Goal: Book appointment/travel/reservation

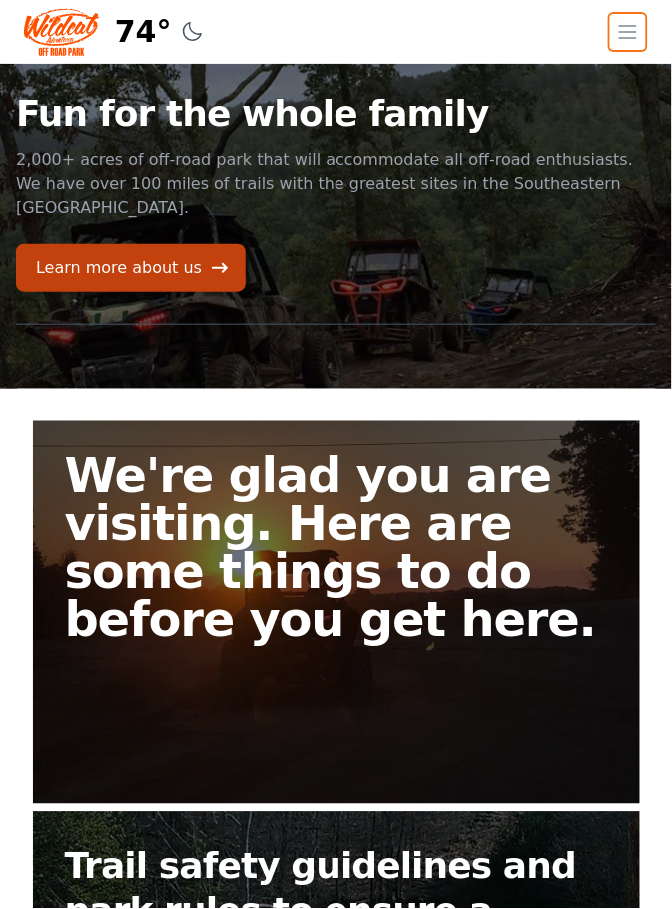
click at [632, 21] on icon "button" at bounding box center [629, 32] width 24 height 24
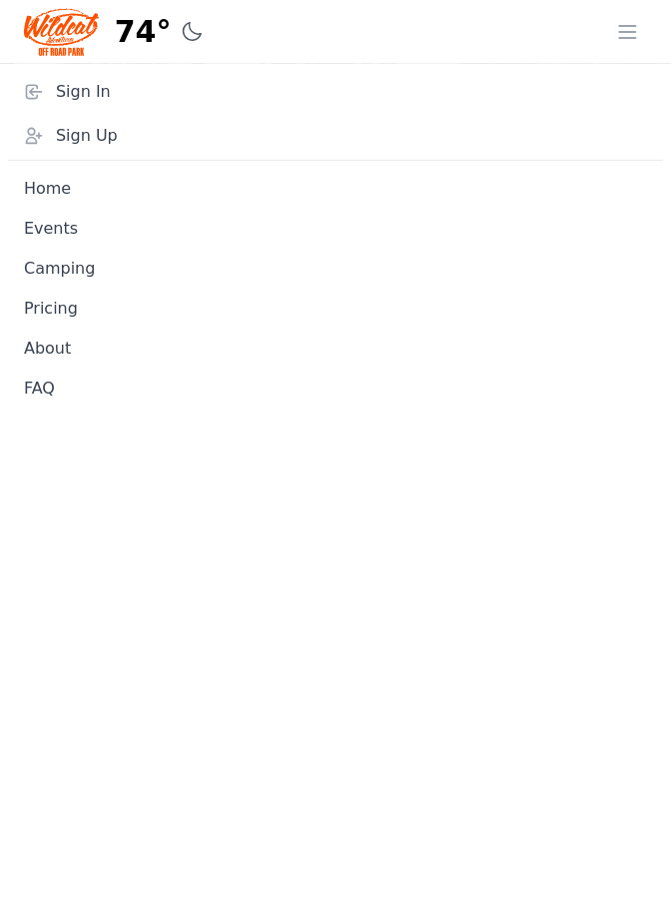
click at [78, 282] on link "Camping" at bounding box center [336, 269] width 656 height 40
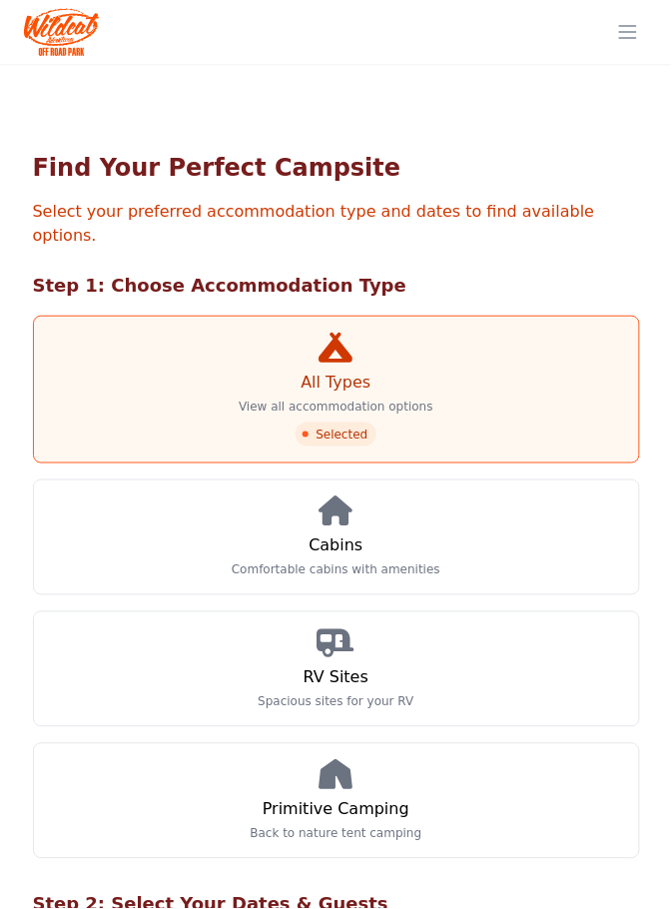
click at [346, 563] on p "Comfortable cabins with amenities" at bounding box center [336, 571] width 209 height 16
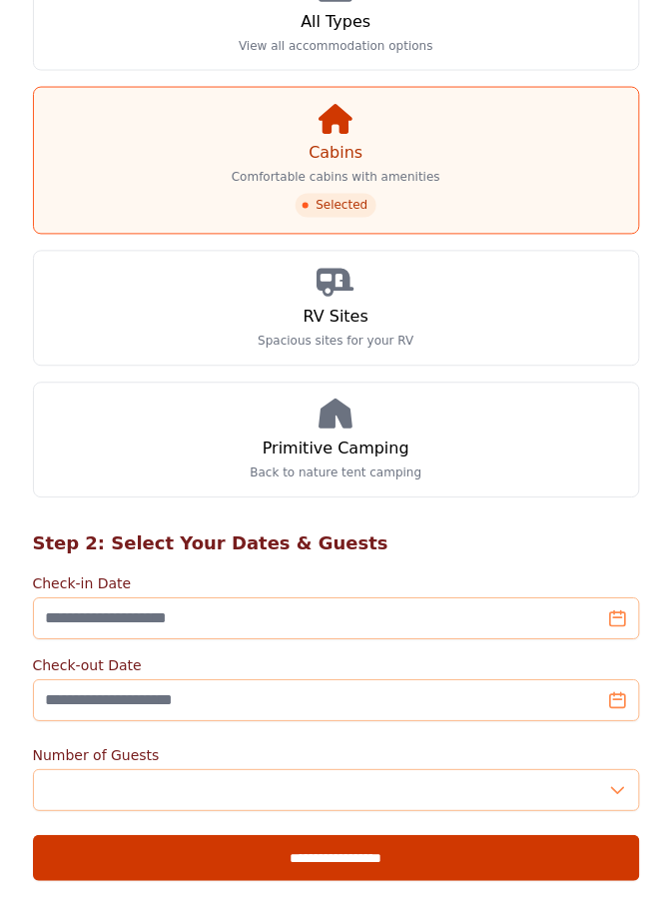
scroll to position [362, 0]
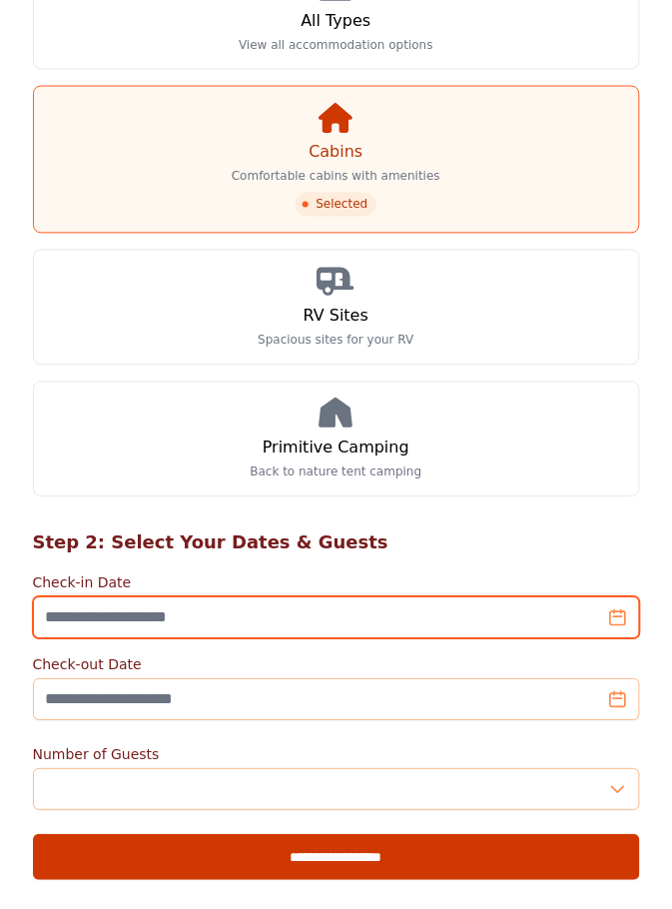
click at [282, 598] on input "Check-in Date" at bounding box center [337, 619] width 608 height 42
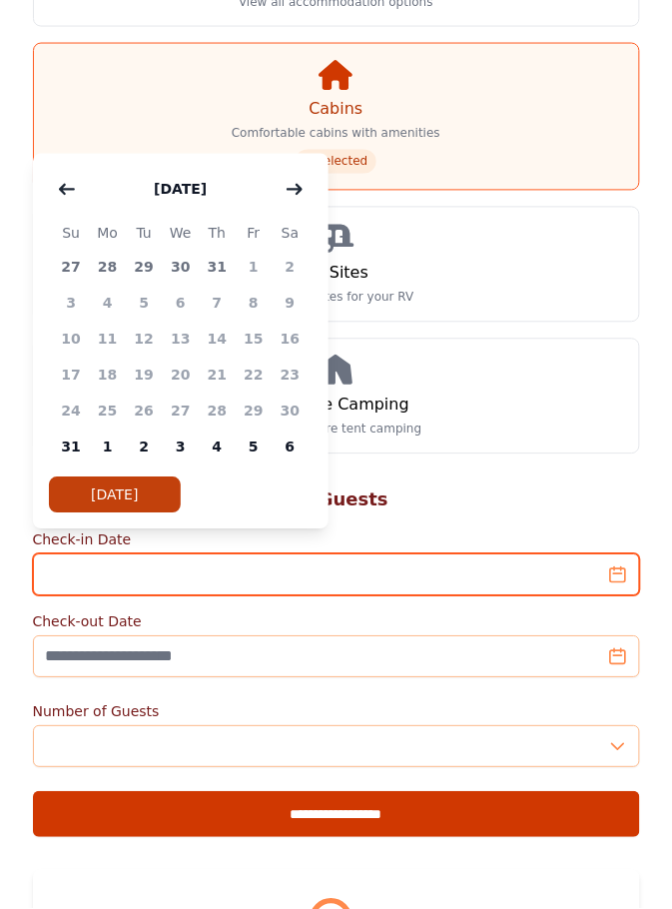
scroll to position [442, 0]
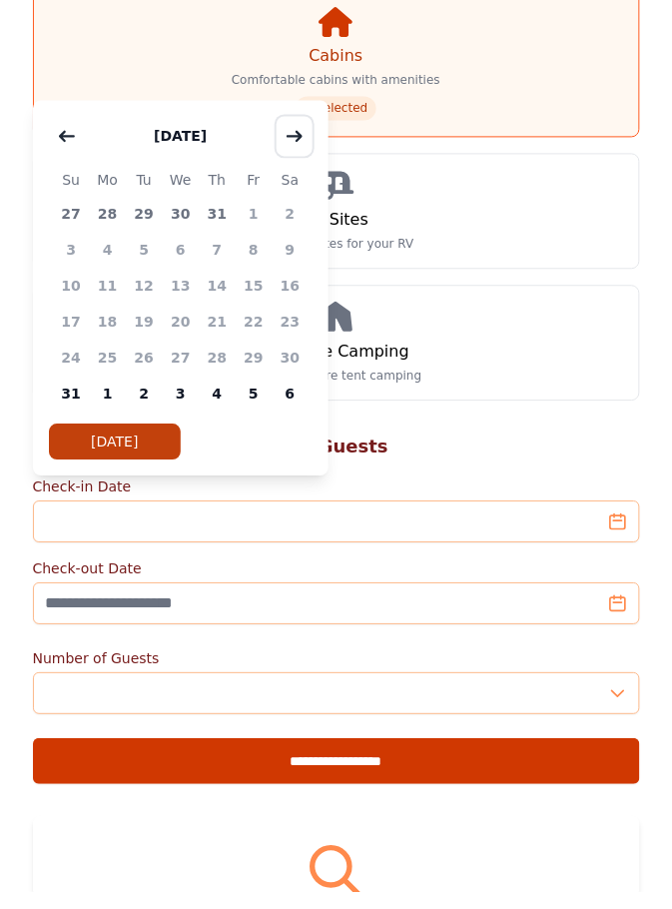
click at [289, 161] on button "button" at bounding box center [295, 153] width 36 height 40
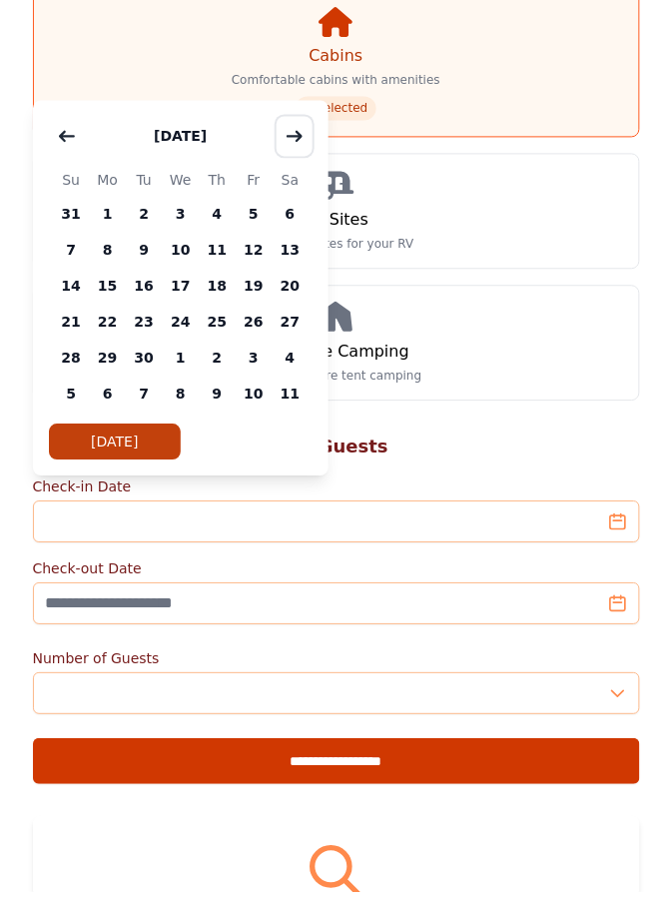
click at [298, 155] on icon "button" at bounding box center [295, 152] width 14 height 9
click at [304, 168] on button "button" at bounding box center [295, 153] width 36 height 40
click at [213, 267] on span "6" at bounding box center [217, 267] width 37 height 36
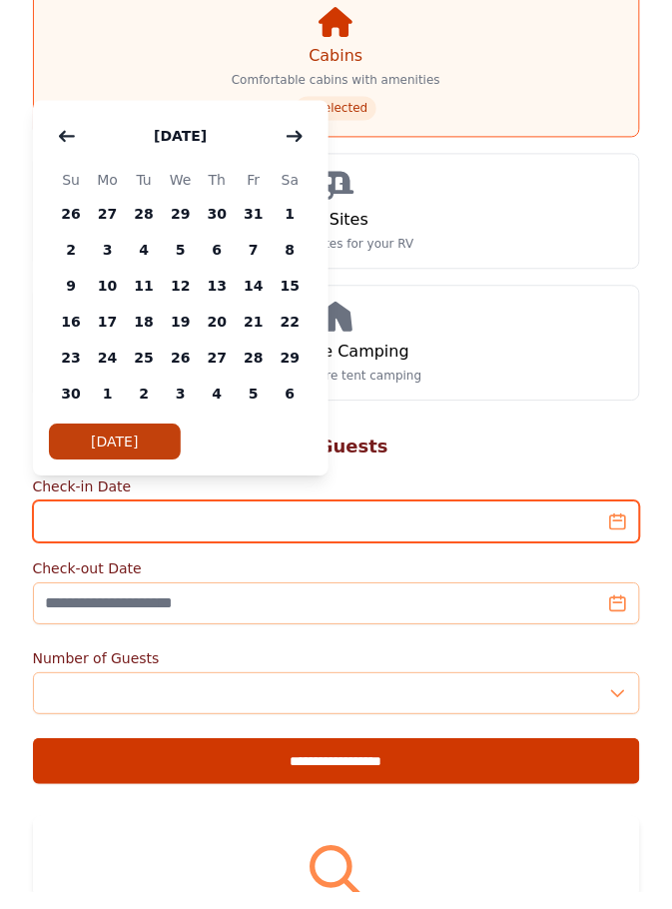
type input "**********"
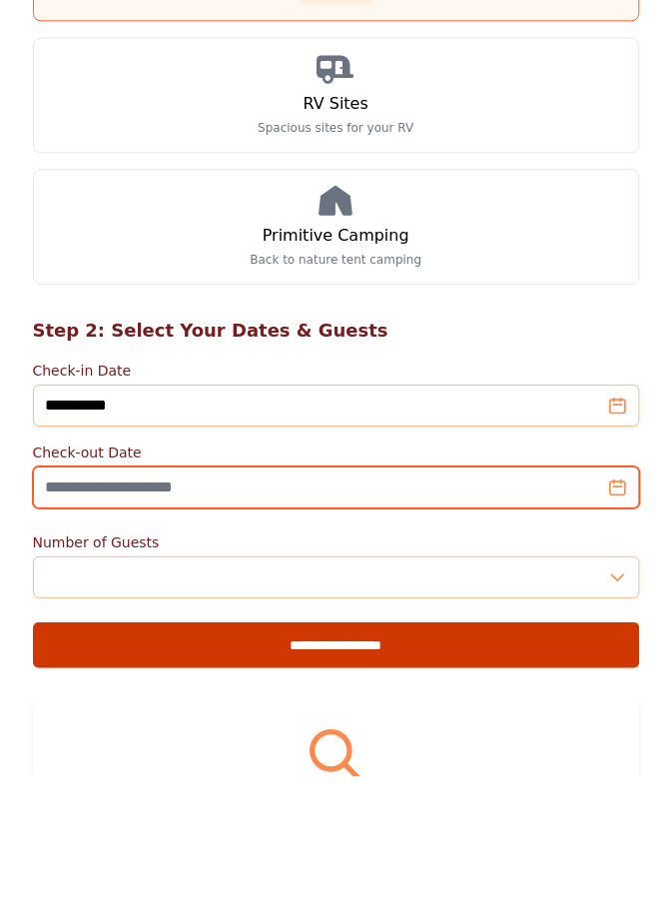
click at [218, 600] on input "Check-out Date" at bounding box center [337, 621] width 608 height 42
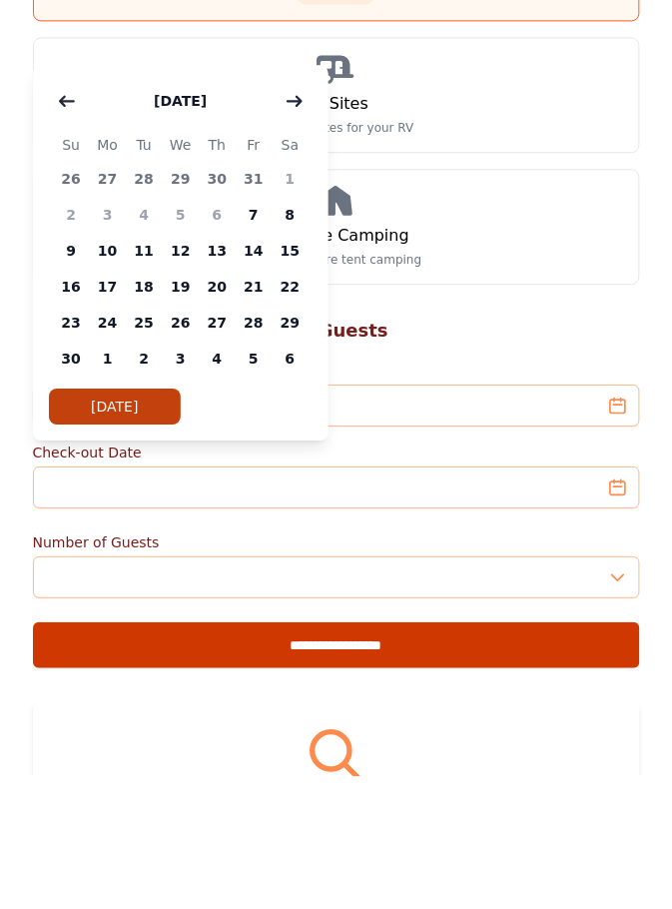
click at [141, 388] on span "11" at bounding box center [144, 384] width 37 height 36
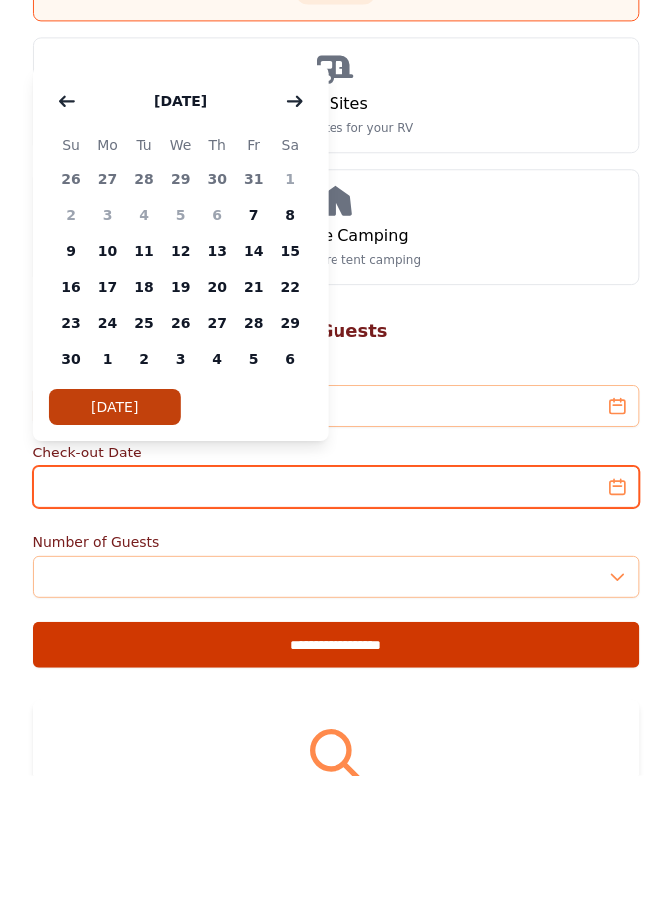
type input "**********"
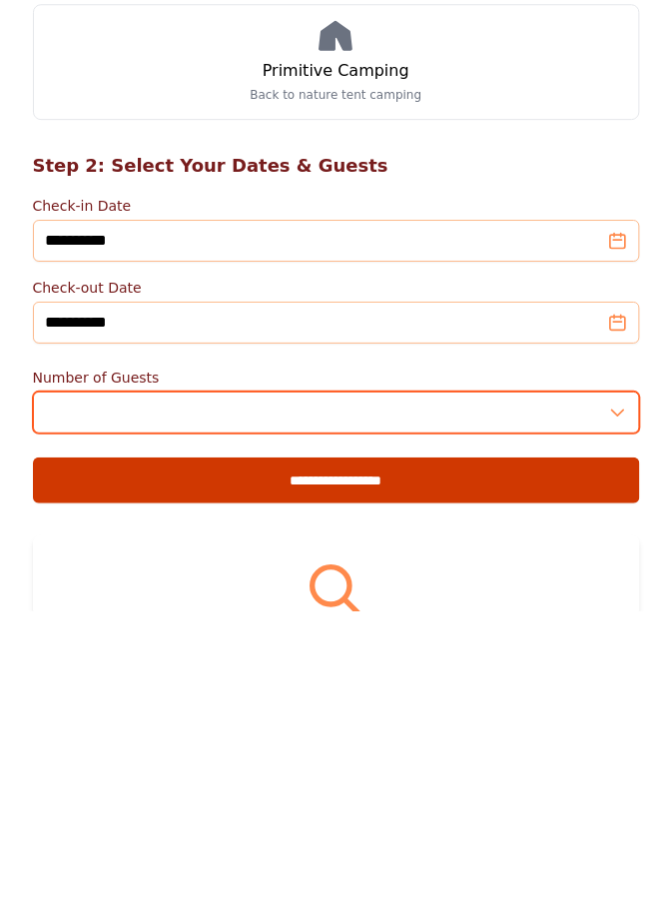
click at [517, 691] on input "*" at bounding box center [337, 710] width 608 height 42
click at [615, 689] on input "*" at bounding box center [337, 710] width 608 height 42
click at [617, 689] on input "*" at bounding box center [337, 710] width 608 height 42
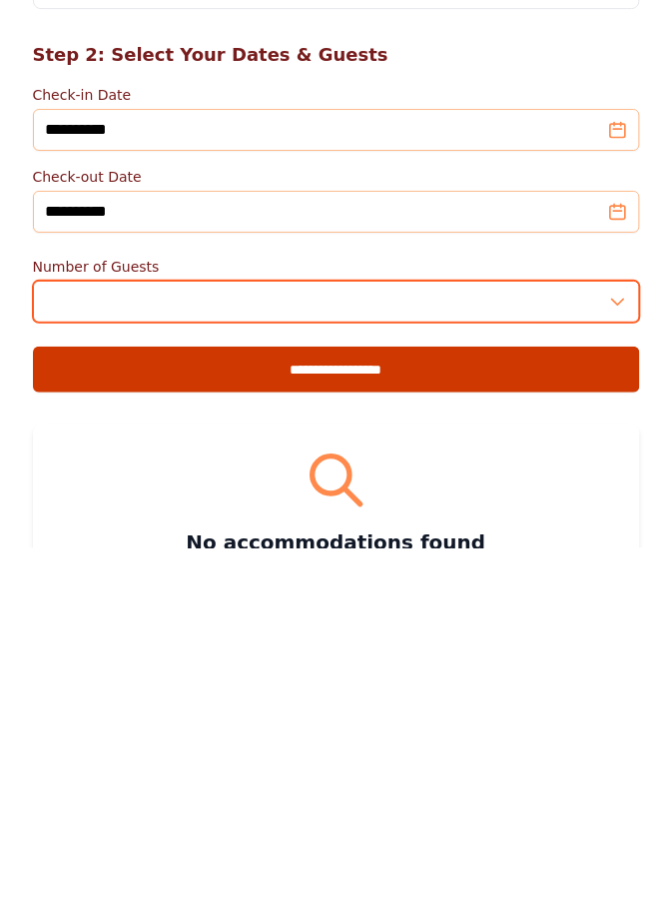
scroll to position [493, 0]
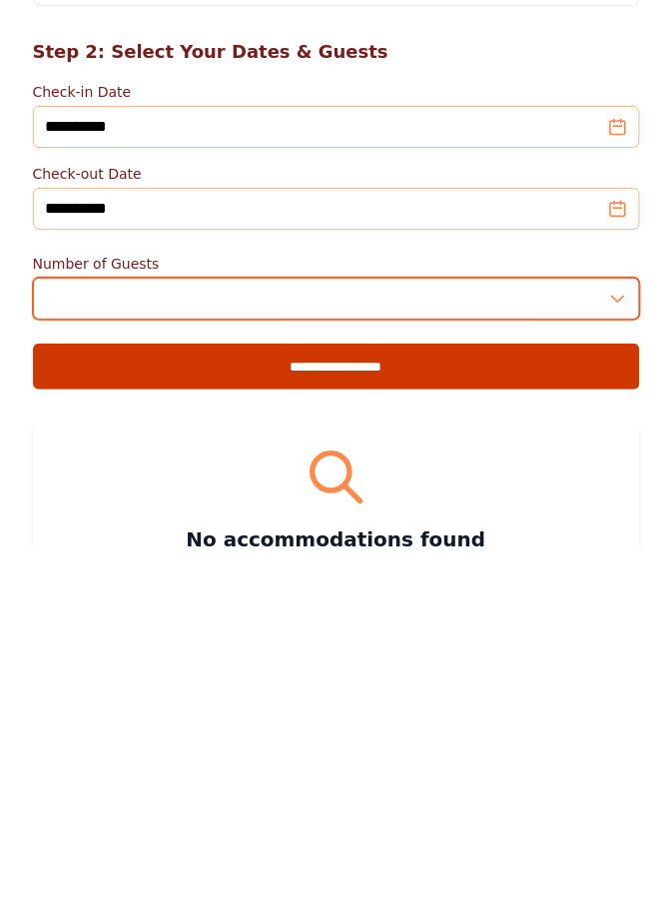
type input "*"
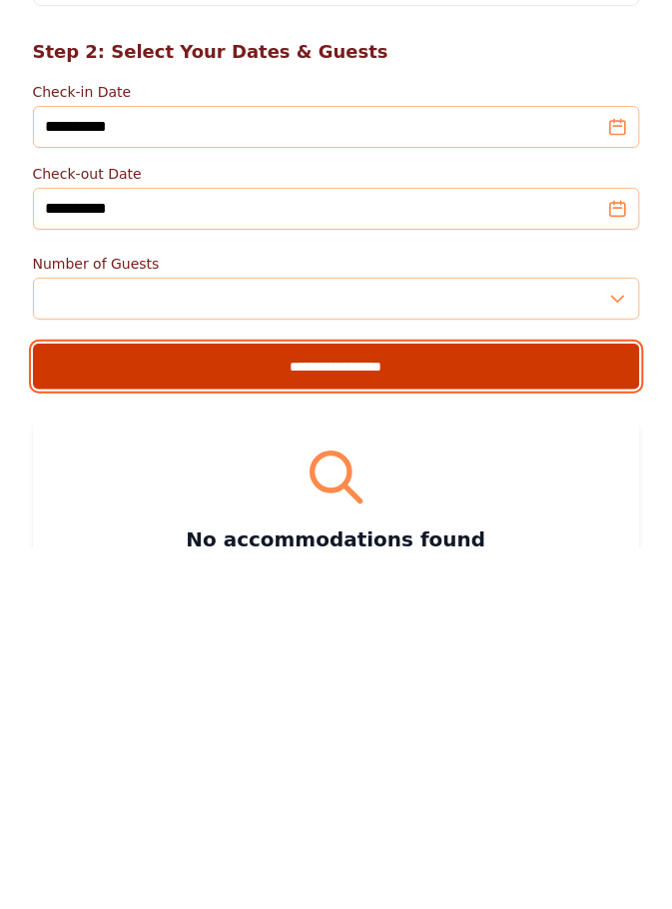
click at [395, 704] on input "**********" at bounding box center [337, 727] width 608 height 46
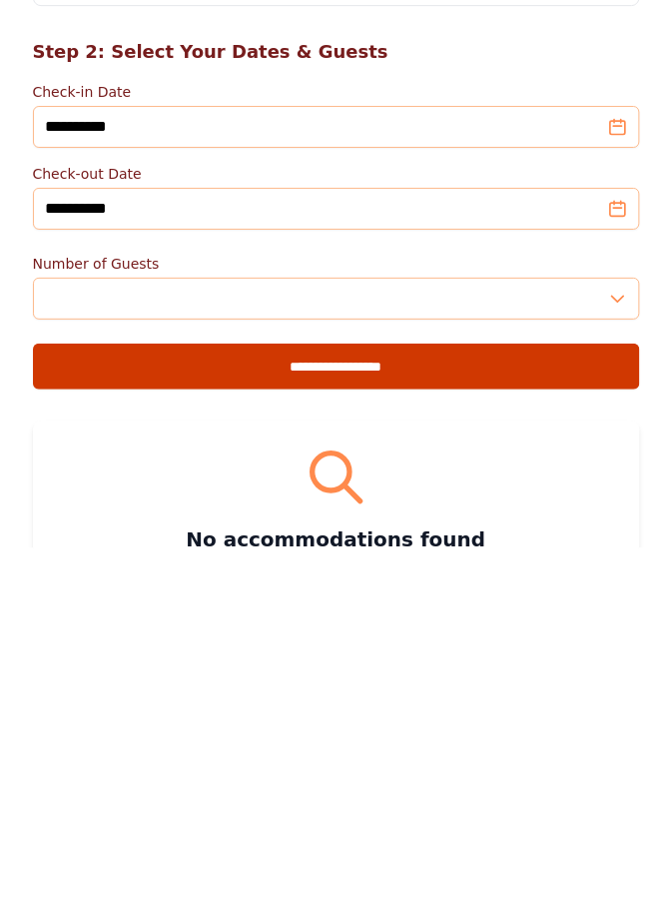
type input "**********"
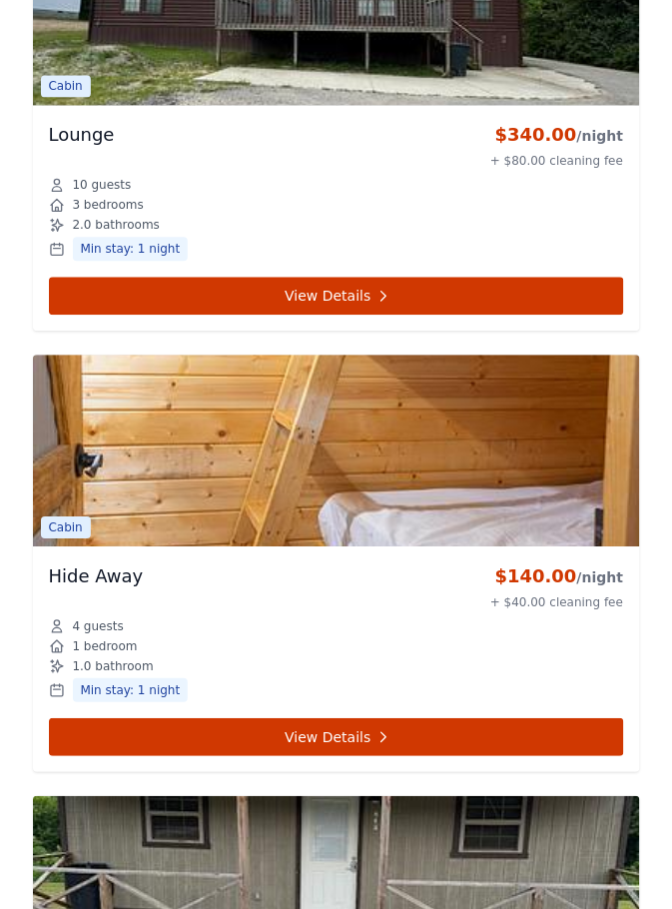
scroll to position [2377, 0]
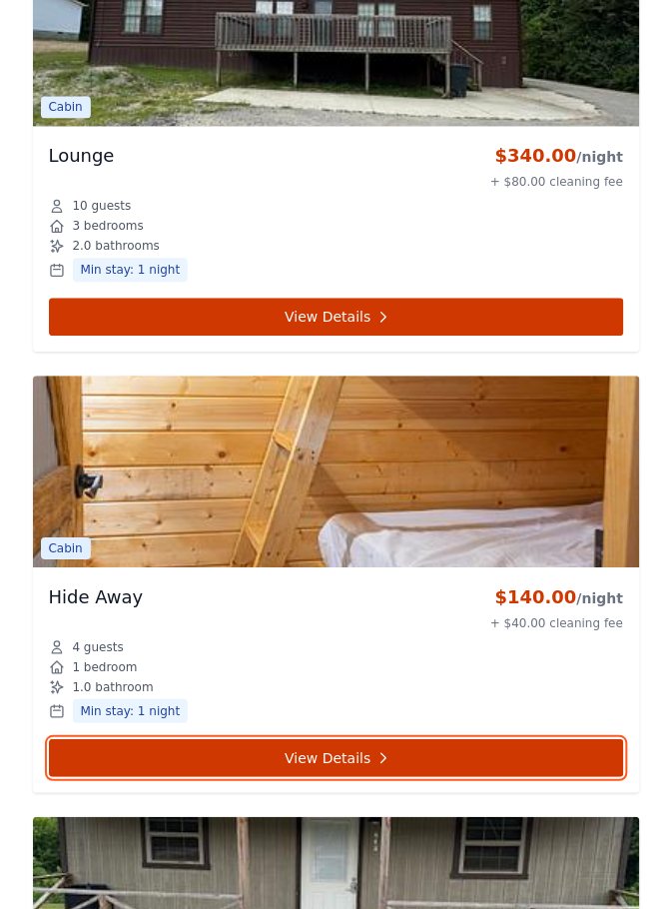
click at [367, 740] on link "View Details" at bounding box center [337, 759] width 576 height 38
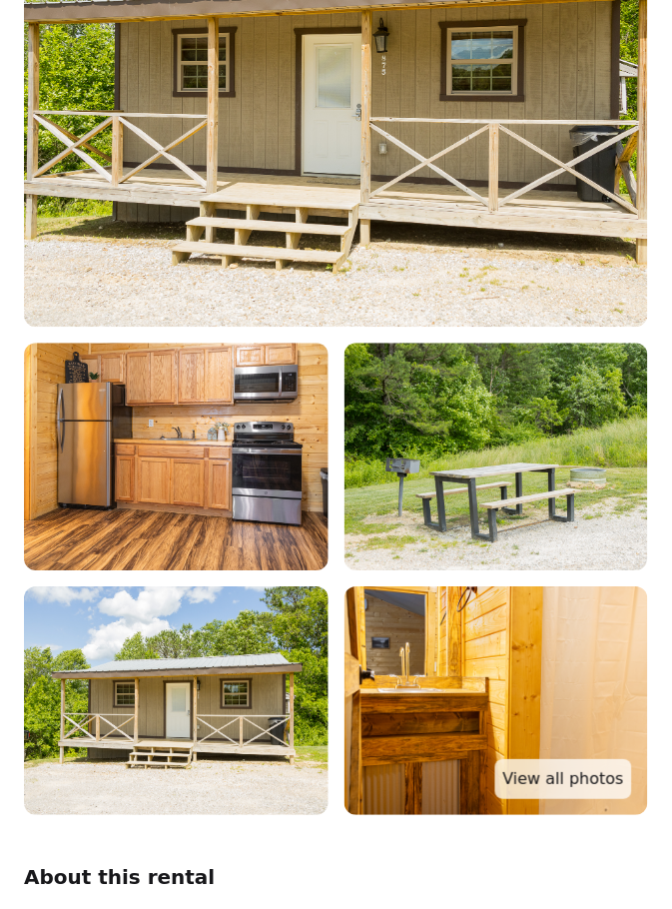
scroll to position [386, 0]
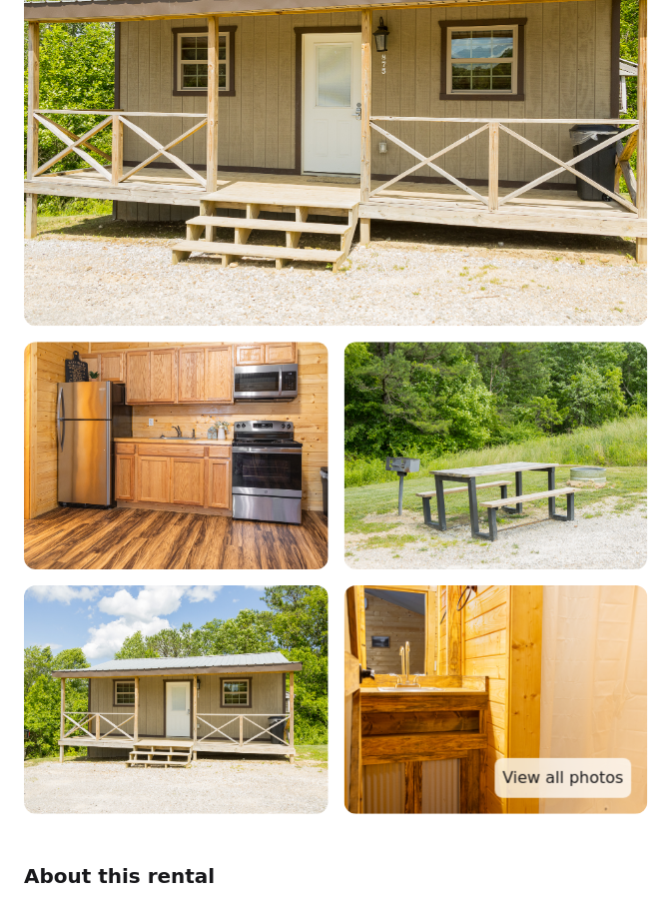
click at [562, 785] on link "View all photos" at bounding box center [564, 779] width 137 height 40
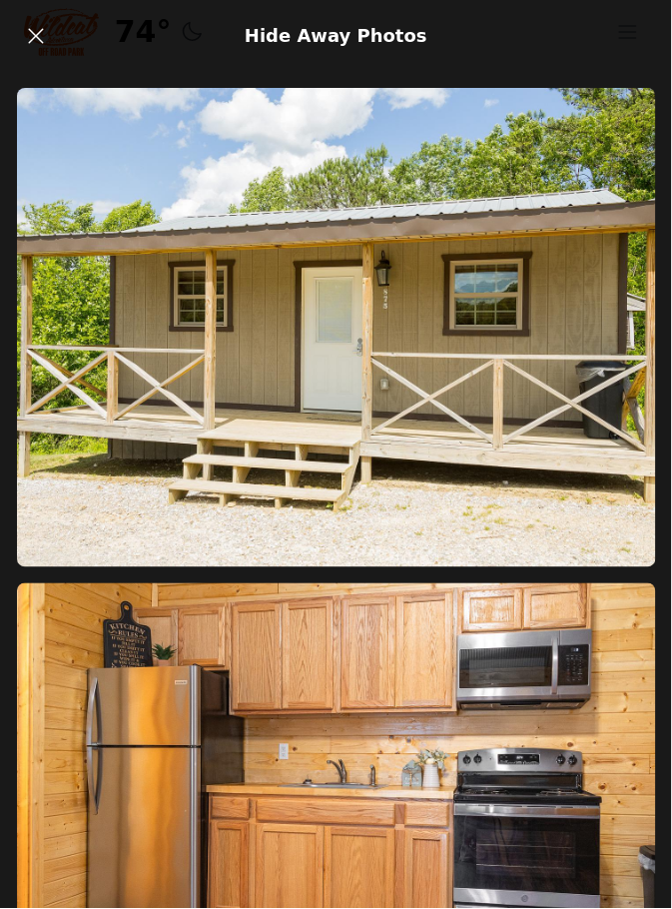
scroll to position [386, 0]
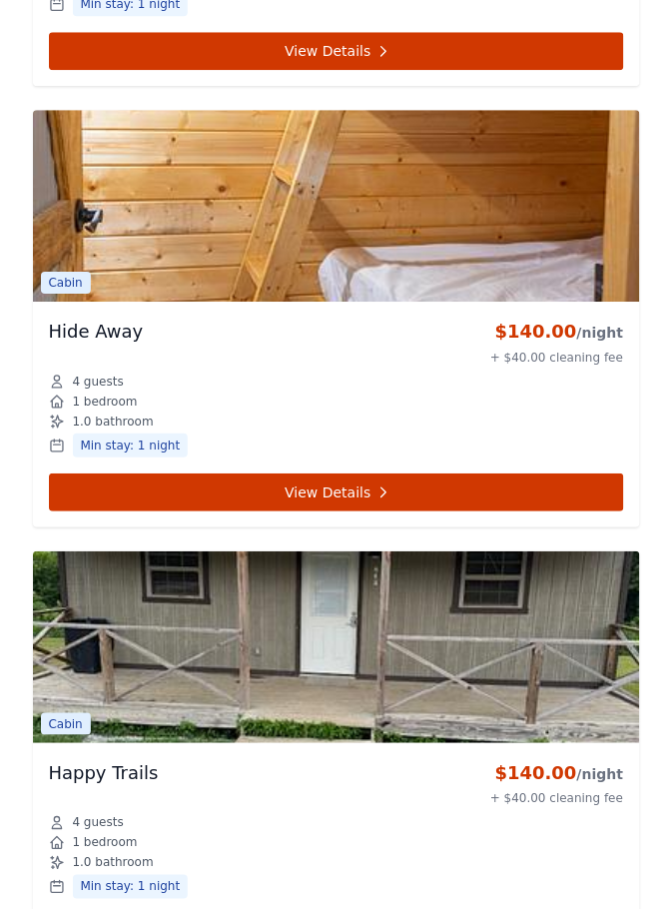
scroll to position [2648, 0]
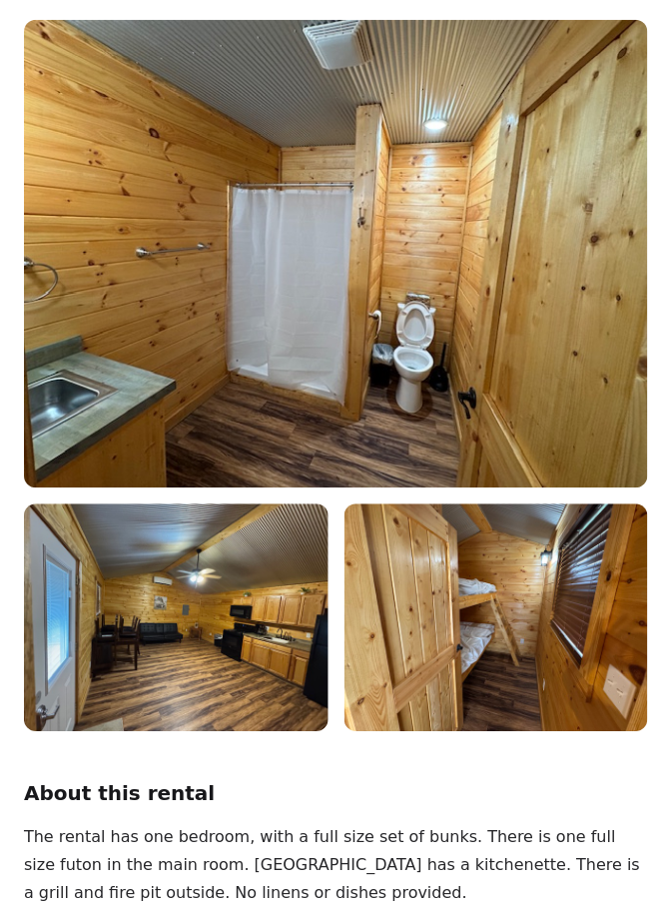
scroll to position [223, 0]
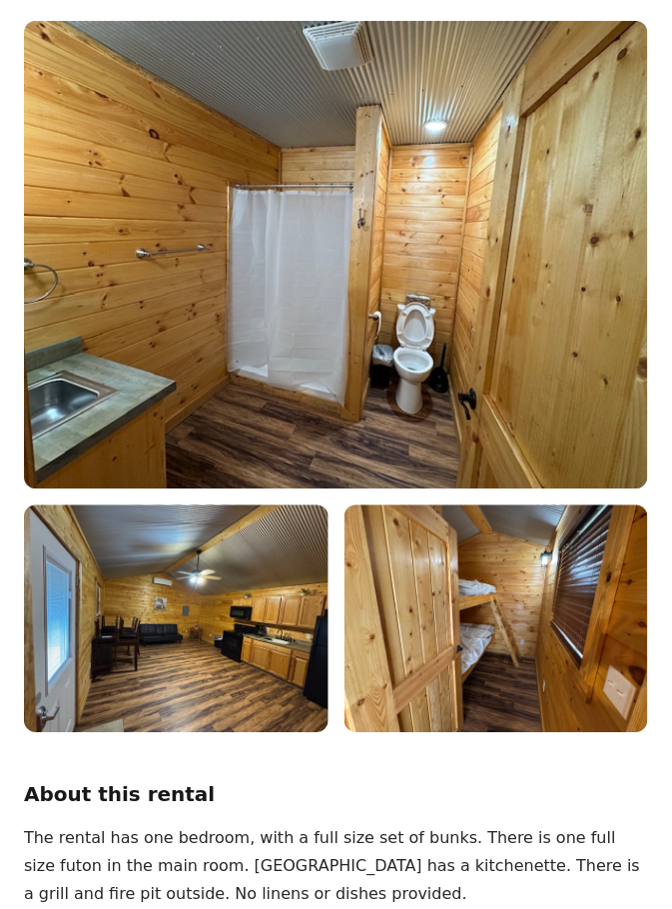
click at [162, 400] on img at bounding box center [336, 255] width 625 height 469
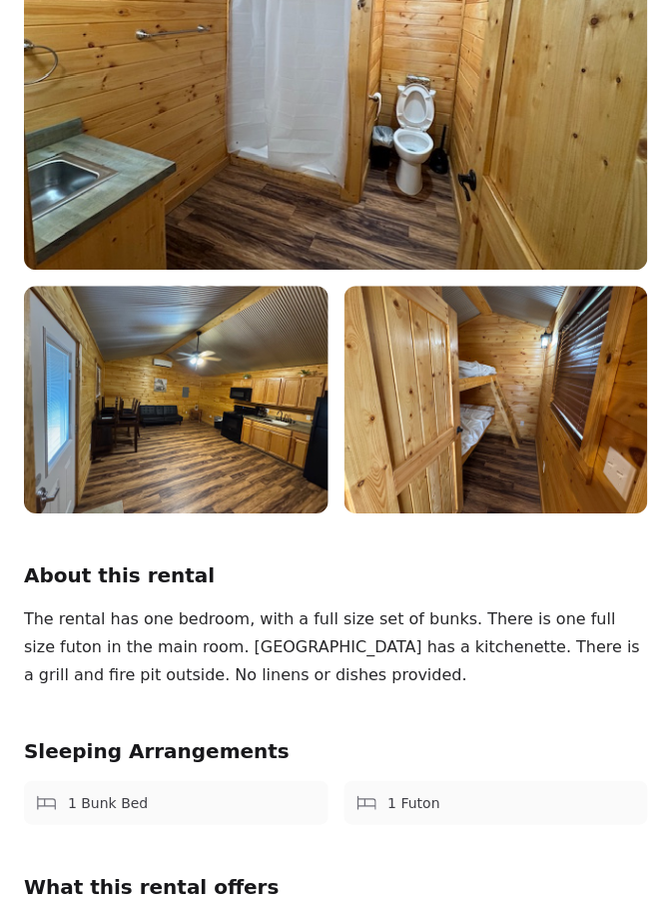
scroll to position [441, 0]
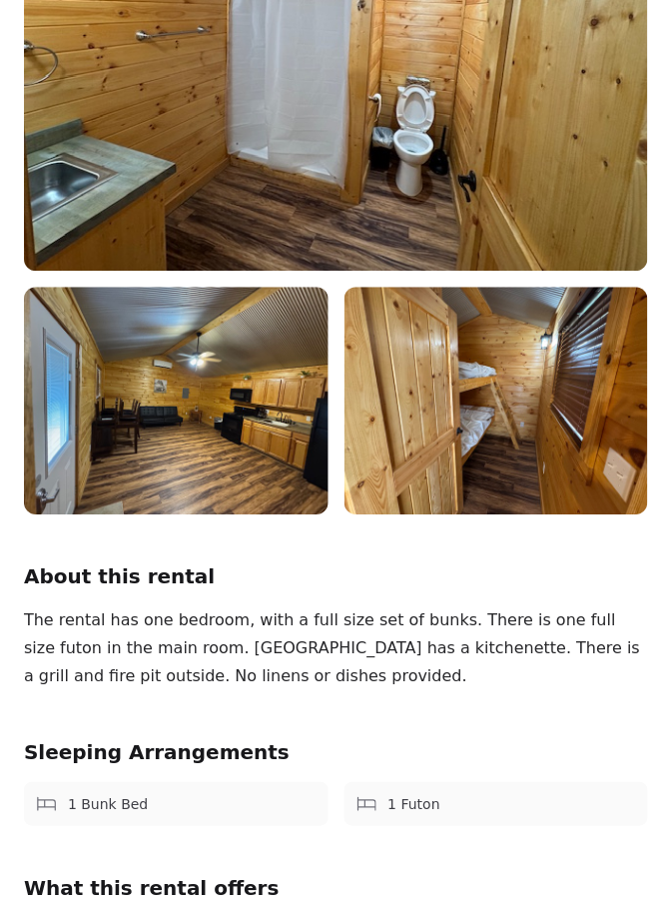
click at [88, 206] on img at bounding box center [336, 37] width 625 height 469
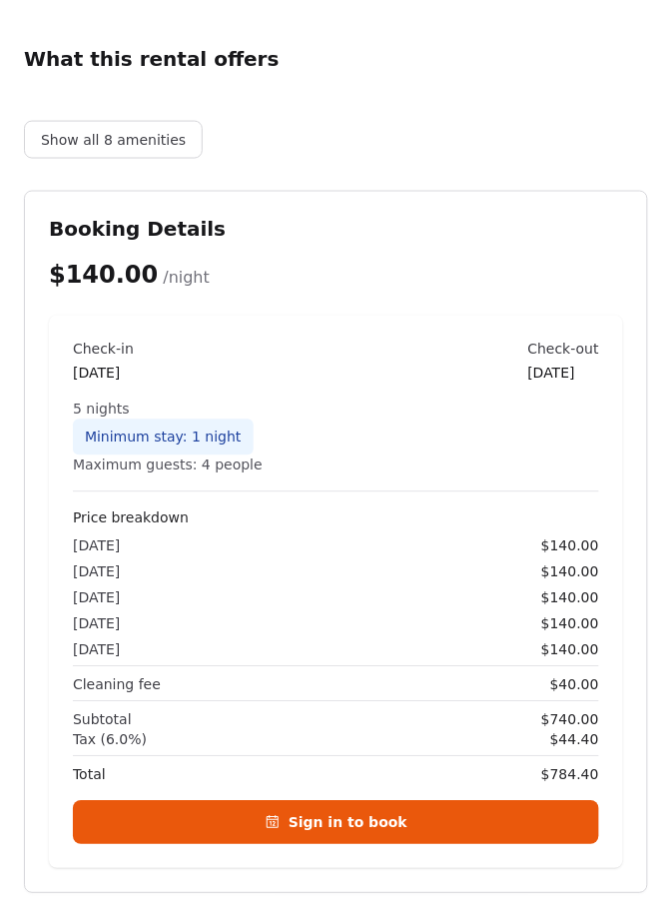
scroll to position [1267, 0]
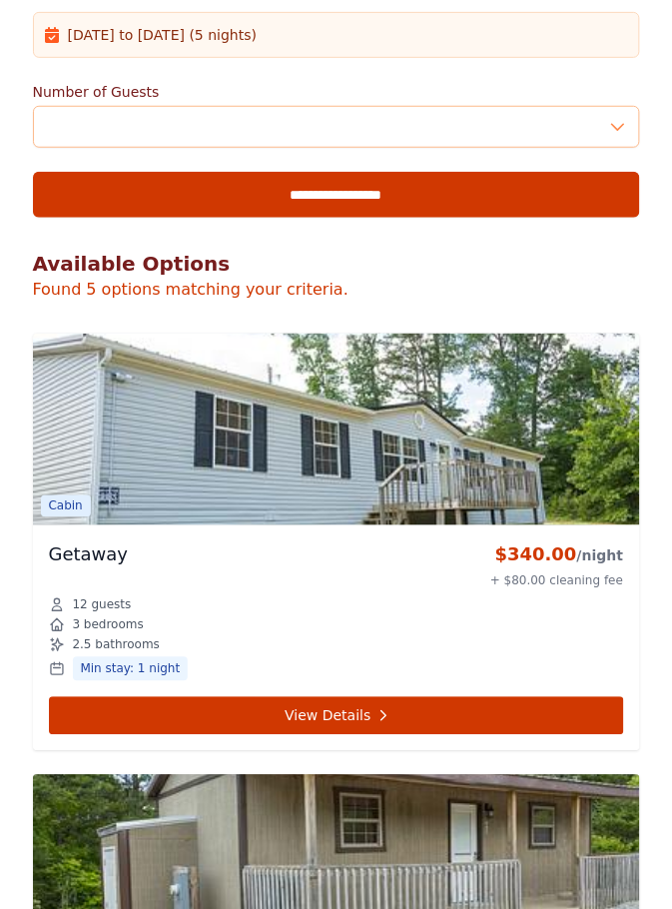
scroll to position [1067, 0]
